Goal: Find specific page/section: Find specific page/section

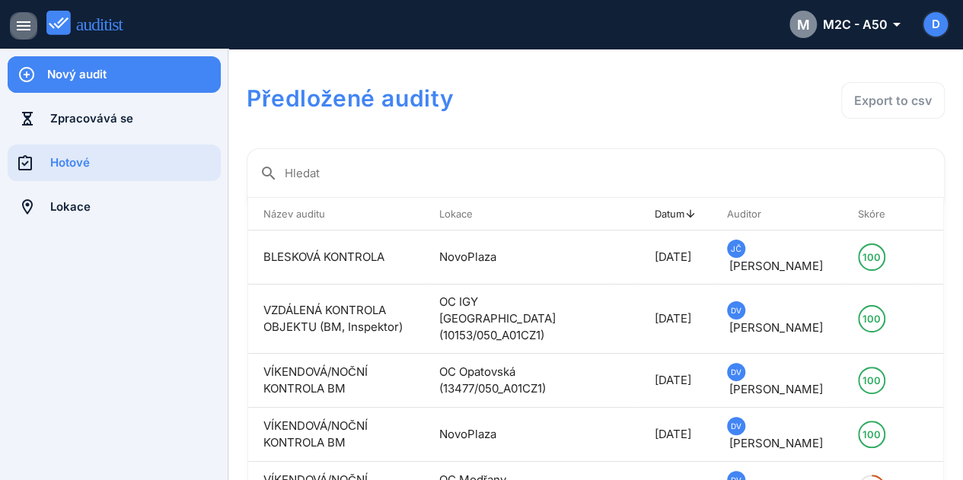
click at [20, 18] on icon "menu" at bounding box center [23, 26] width 18 height 18
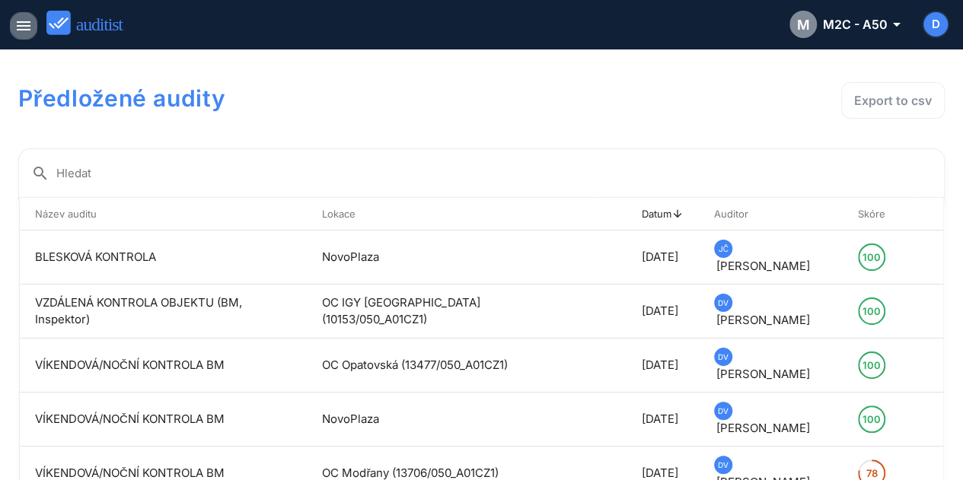
click at [27, 28] on icon "menu" at bounding box center [23, 26] width 18 height 18
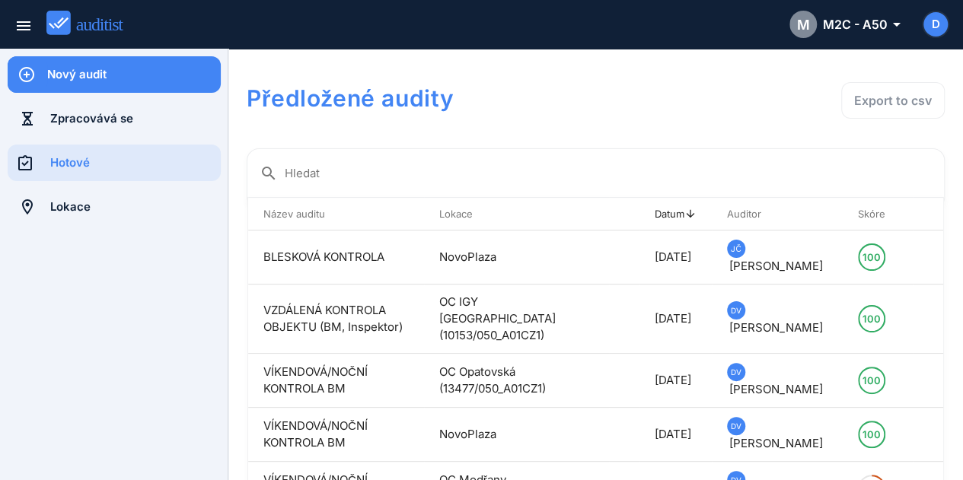
click at [76, 234] on div "Nový audit Zpracovává se Hotové Lokace" at bounding box center [114, 144] width 228 height 190
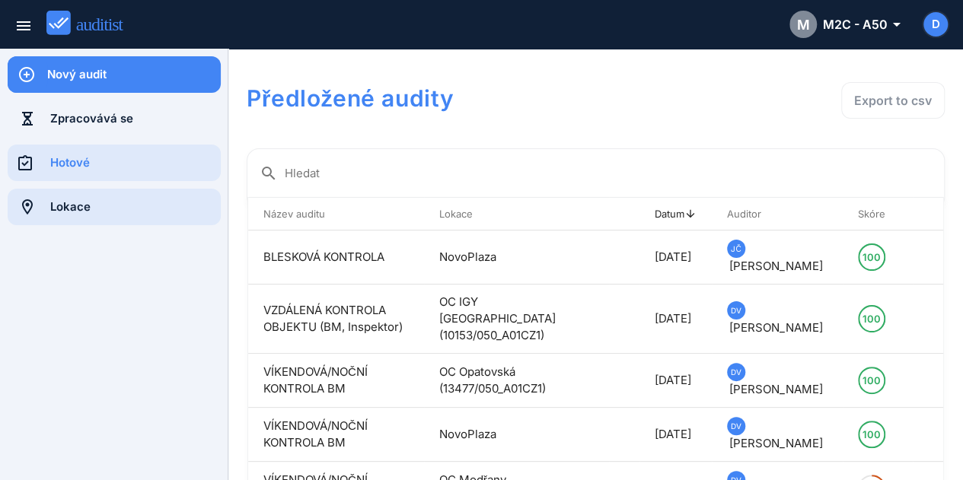
click at [78, 215] on div "Lokace" at bounding box center [135, 207] width 170 height 37
